Goal: Task Accomplishment & Management: Use online tool/utility

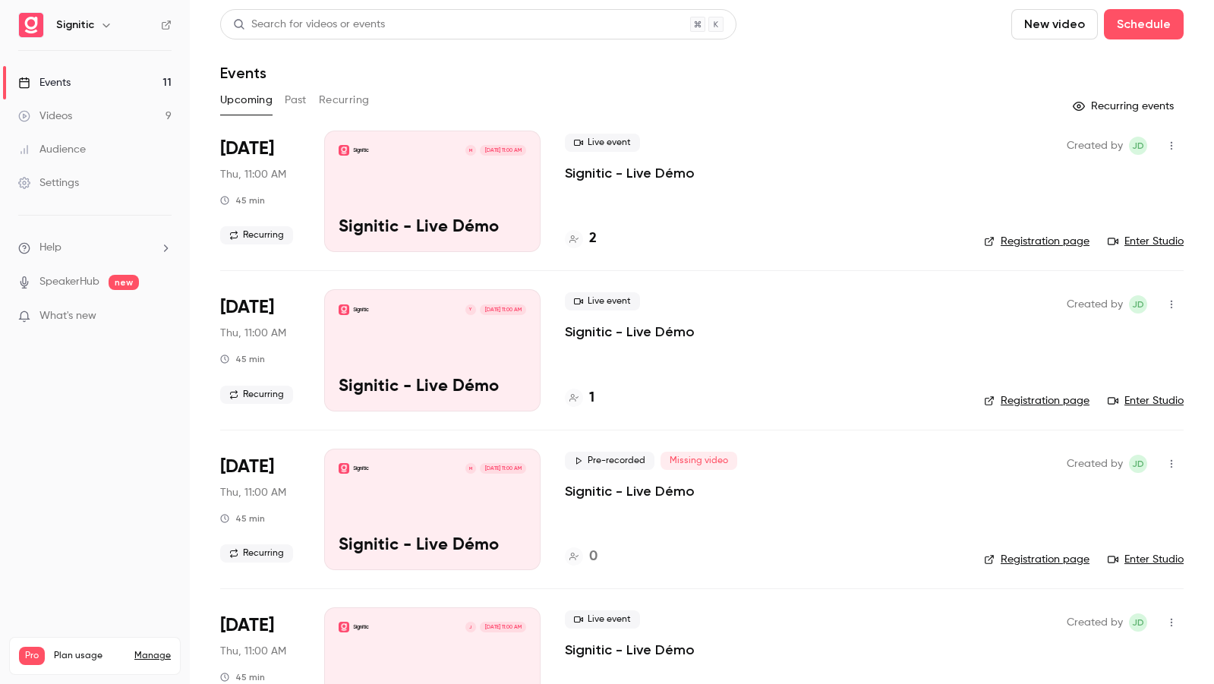
click at [592, 237] on h4 "2" at bounding box center [593, 239] width 8 height 21
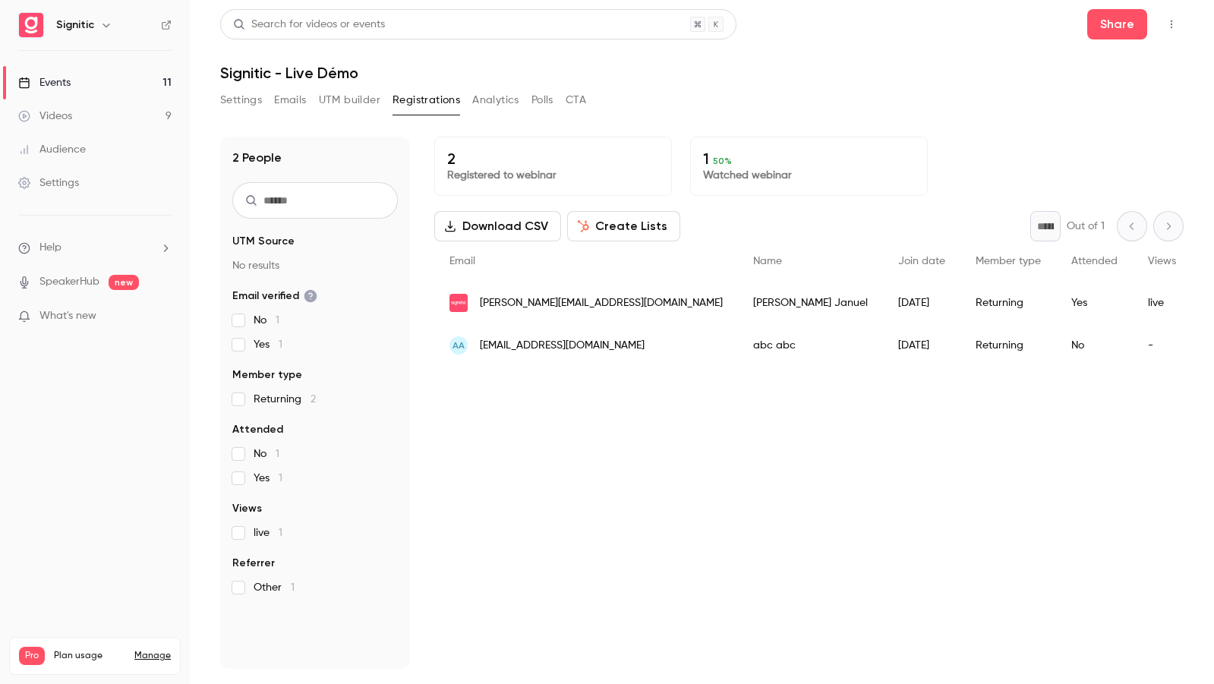
click at [63, 82] on div "Events" at bounding box center [44, 82] width 52 height 15
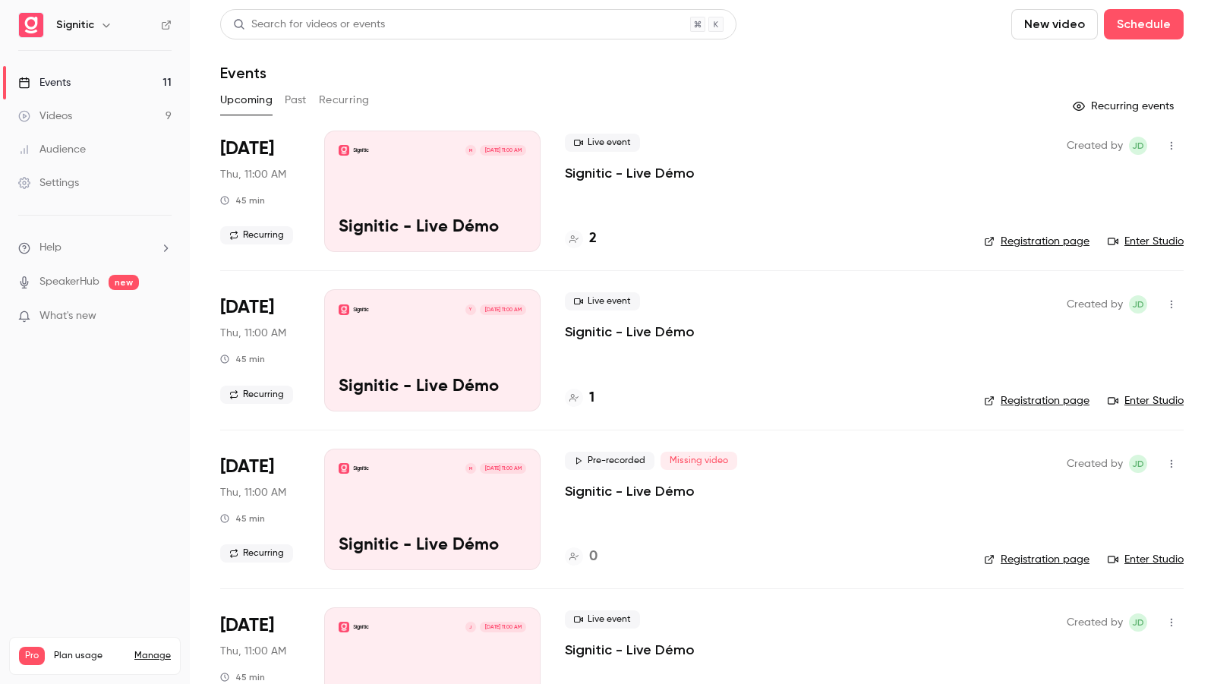
click at [437, 159] on div "Signitic M [DATE] 11:00 AM Signitic - Live Démo" at bounding box center [432, 191] width 216 height 121
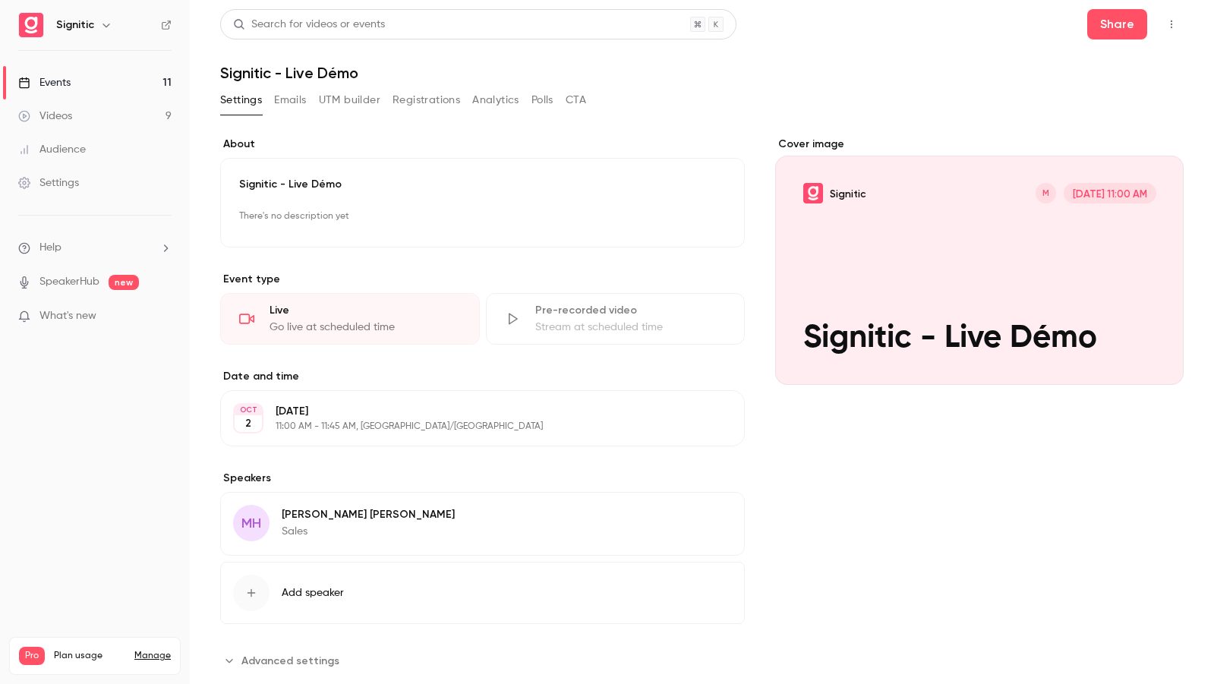
click at [1171, 25] on icon "button" at bounding box center [1172, 24] width 12 height 11
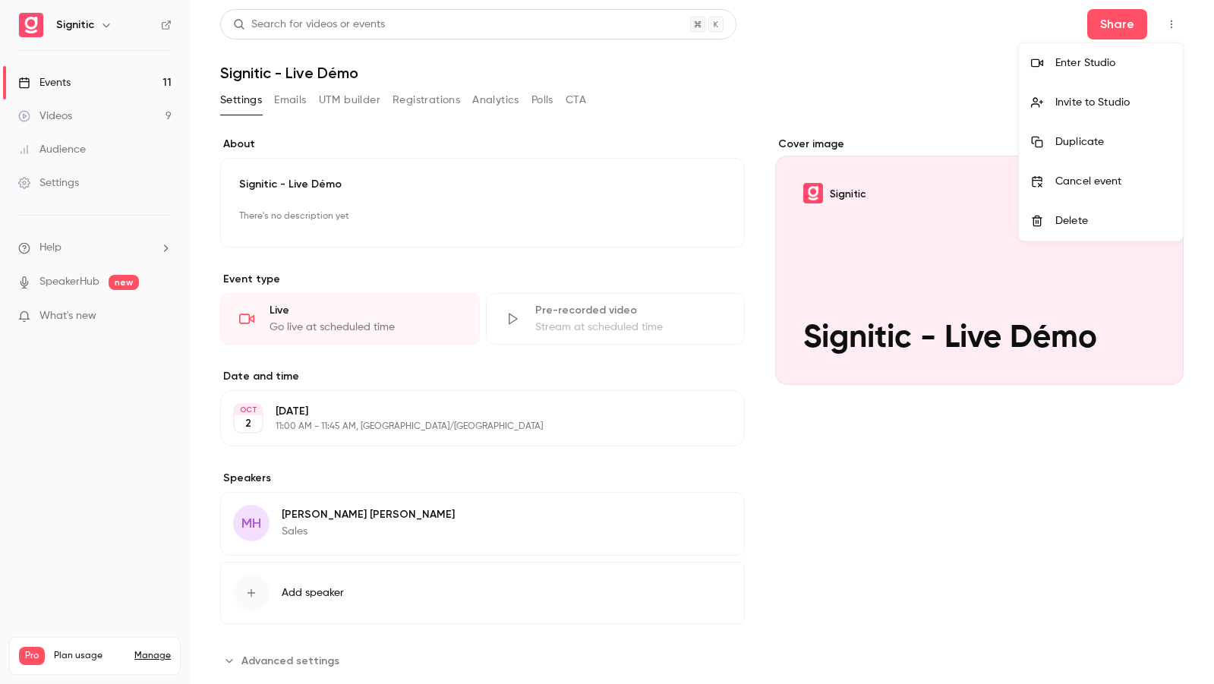
click at [1118, 56] on div "Enter Studio" at bounding box center [1112, 62] width 115 height 15
